Goal: Information Seeking & Learning: Learn about a topic

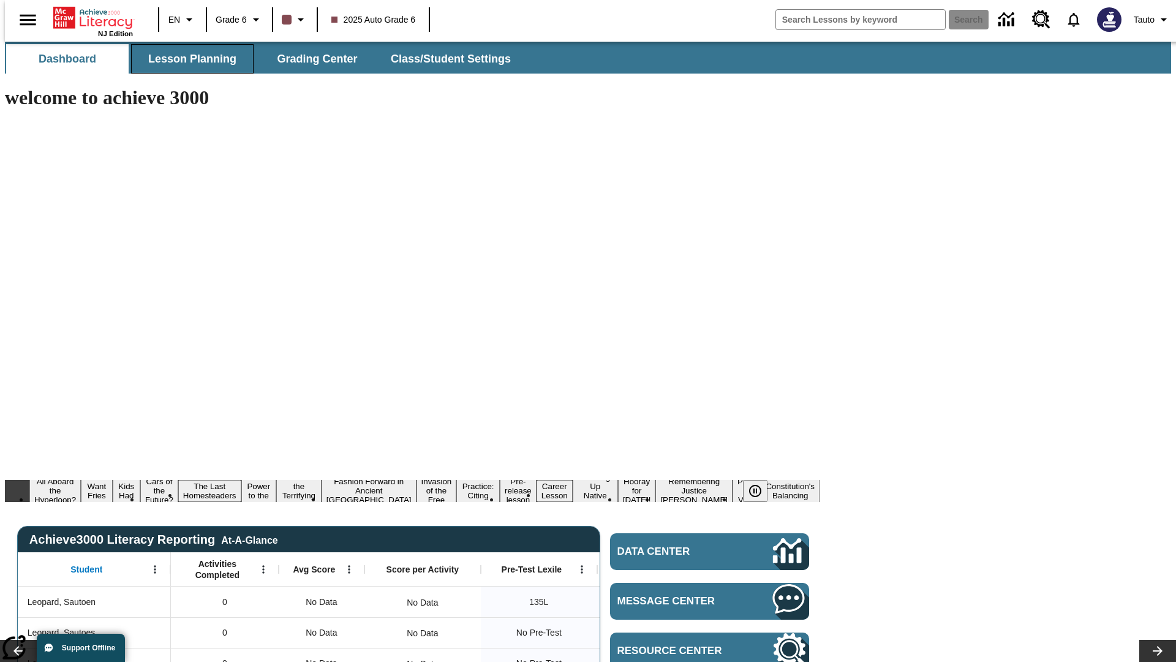
click at [188, 59] on span "Lesson Planning" at bounding box center [192, 59] width 88 height 14
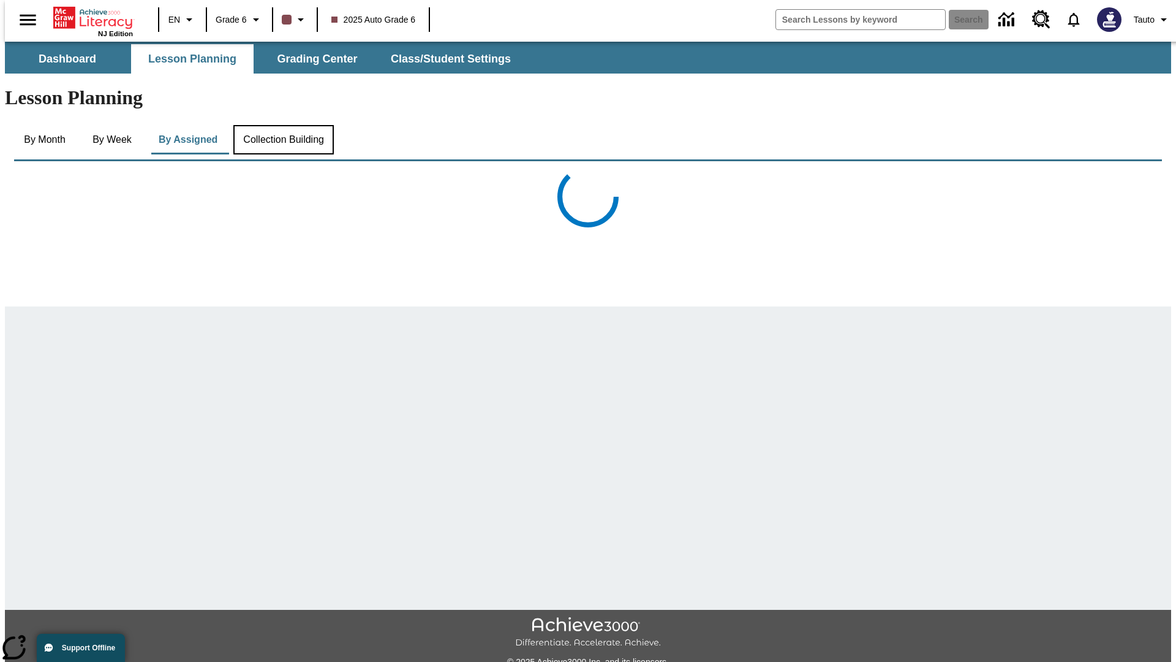
click at [282, 125] on button "Collection Building" at bounding box center [283, 139] width 100 height 29
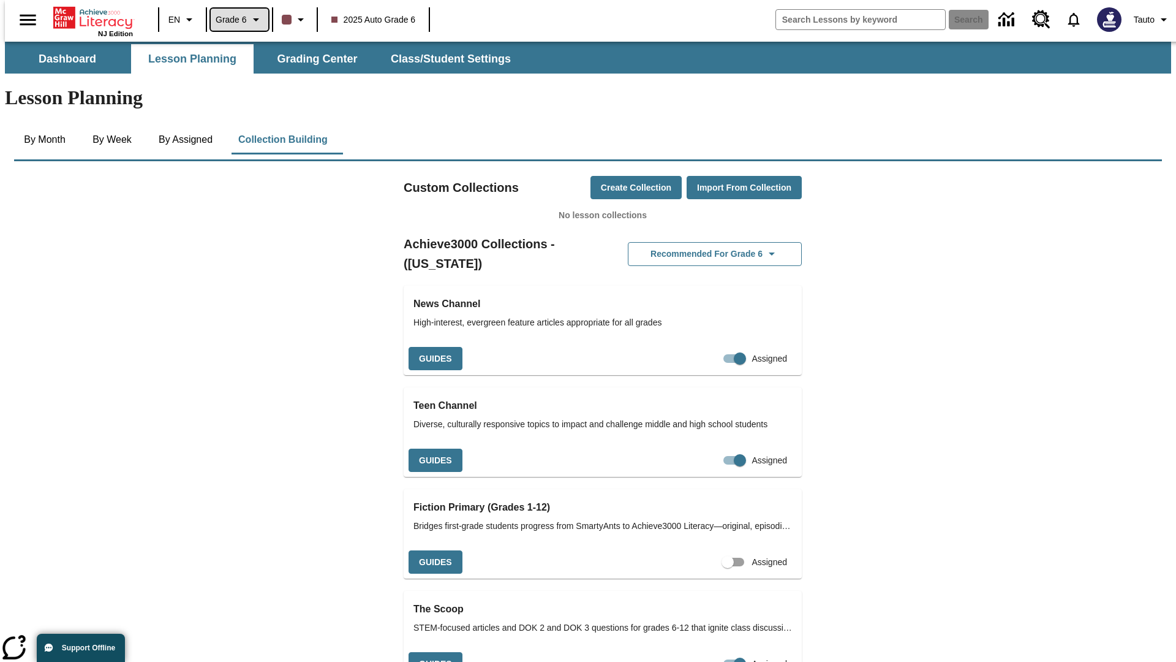
click at [235, 20] on span "Grade 6" at bounding box center [231, 19] width 31 height 13
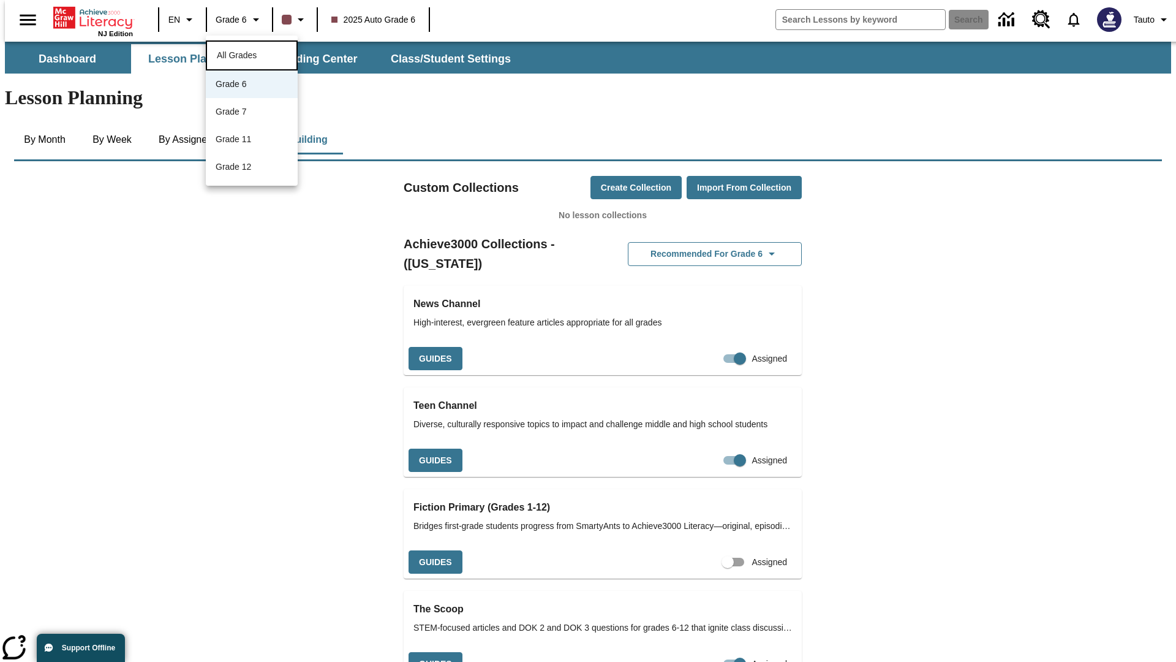
click at [252, 54] on span "All Grades" at bounding box center [237, 55] width 40 height 10
